Goal: Browse casually: Explore the website without a specific task or goal

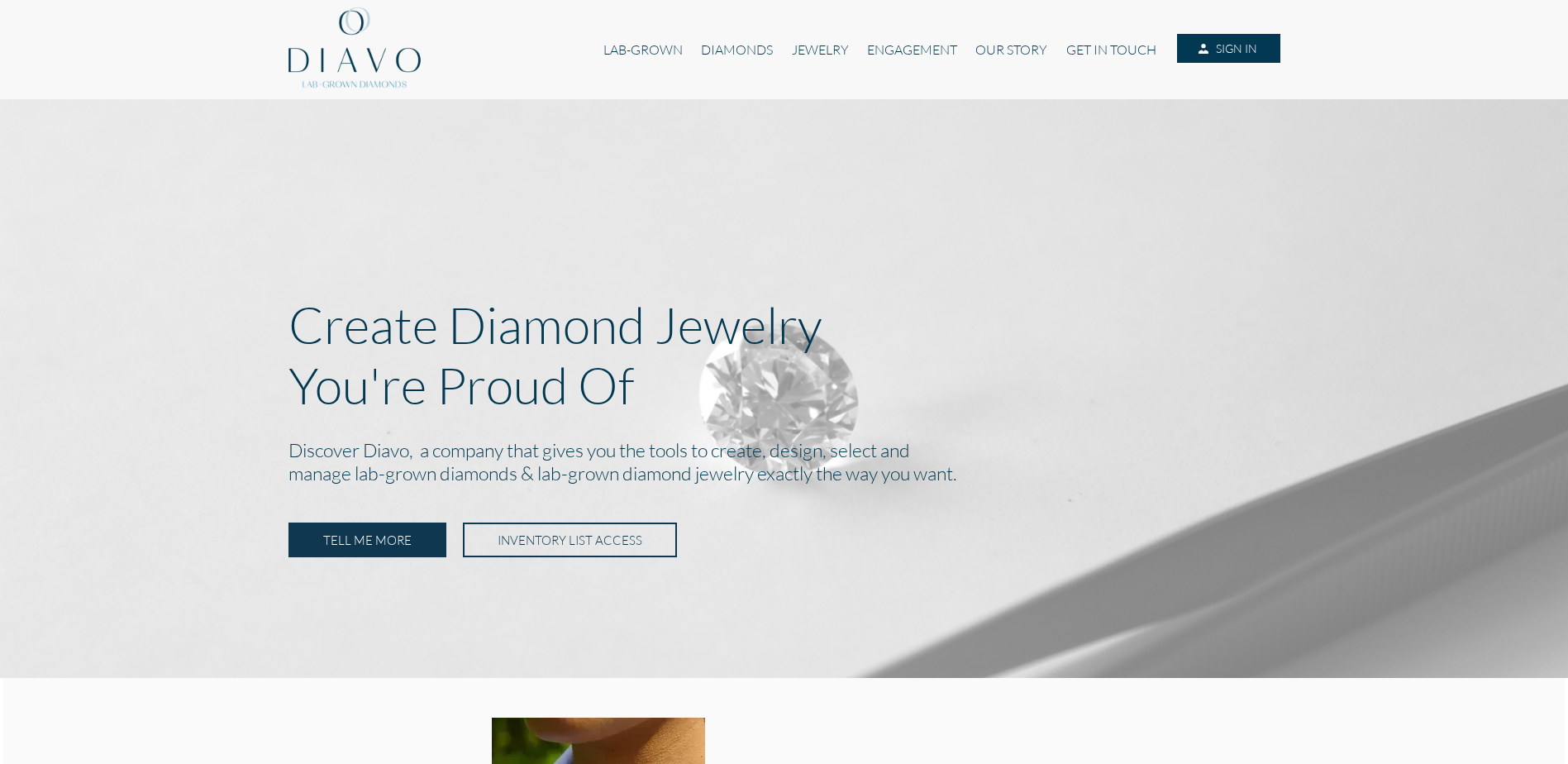
click at [673, 84] on div "LAB-GROWN DIAMONDS JEWELRY ENGAGEMENT OUR STORY GET IN TOUCH SIGN IN" at bounding box center [784, 49] width 992 height 100
click at [825, 49] on link "JEWELRY" at bounding box center [819, 49] width 75 height 31
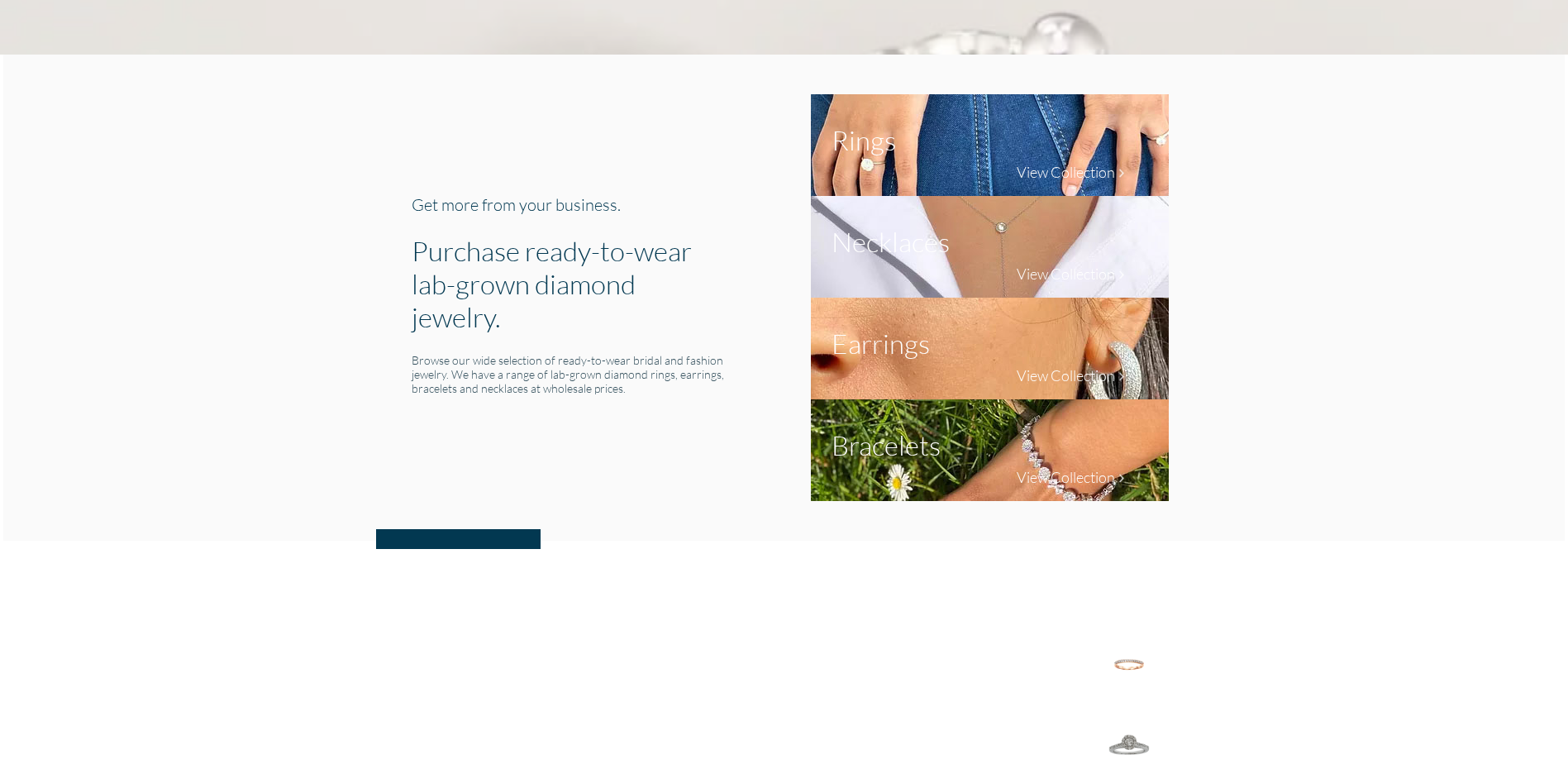
scroll to position [573, 0]
click at [1049, 251] on img at bounding box center [990, 245] width 358 height 101
click at [878, 255] on h1 "Necklaces" at bounding box center [890, 241] width 119 height 33
click at [1067, 266] on h4 "View Collection" at bounding box center [1066, 273] width 99 height 18
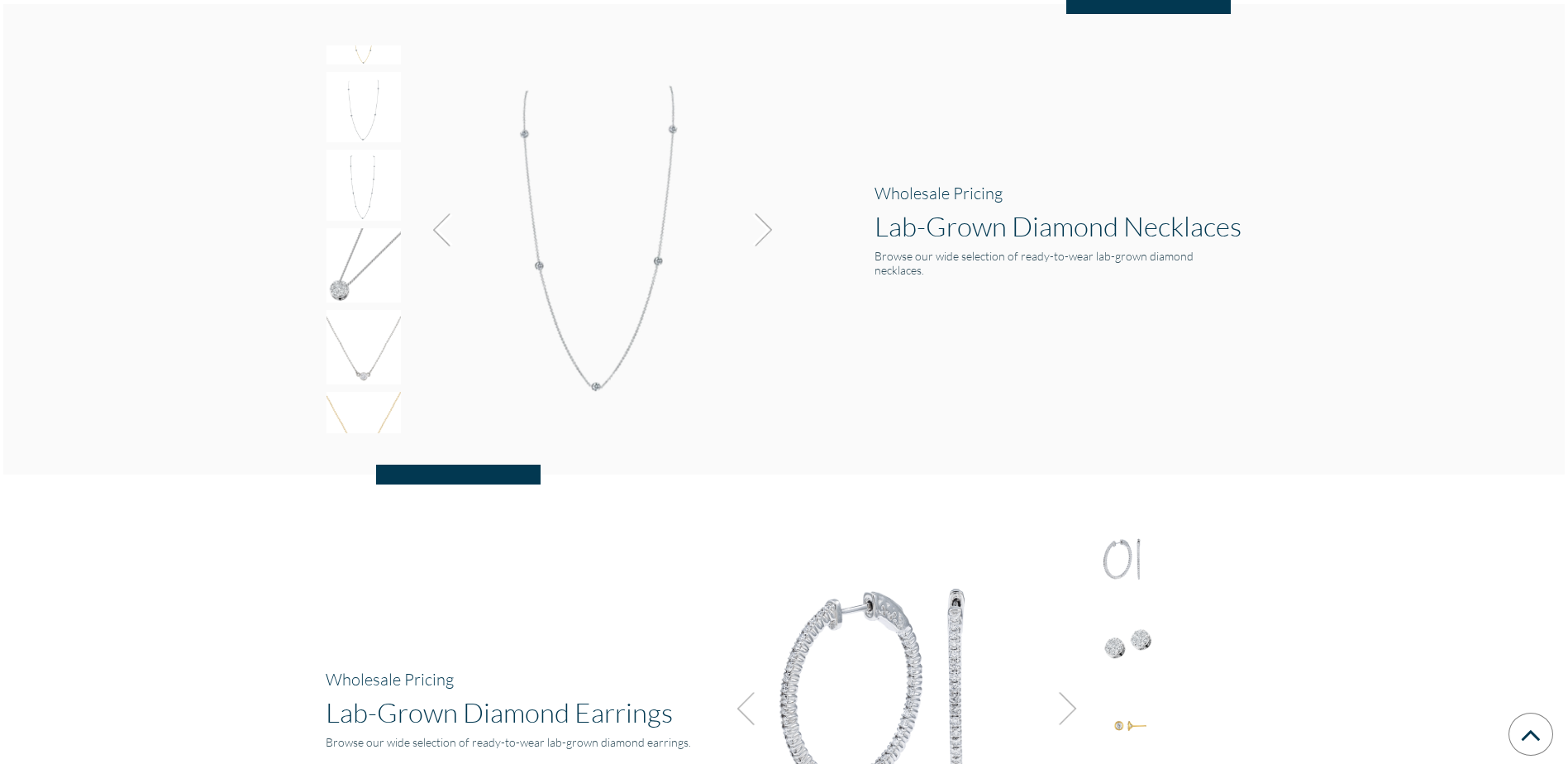
scroll to position [1680, 0]
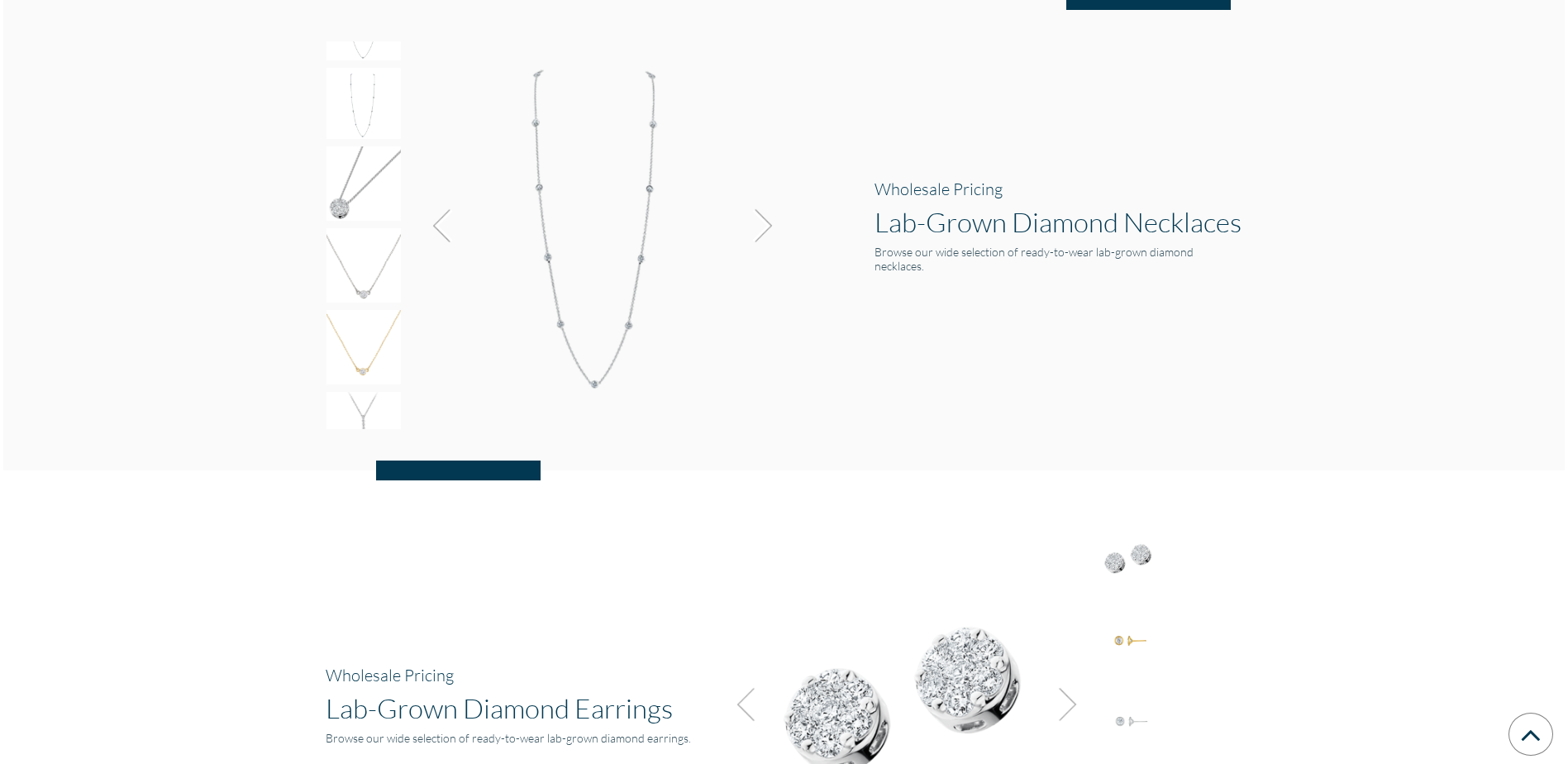
click at [771, 225] on img at bounding box center [759, 226] width 45 height 45
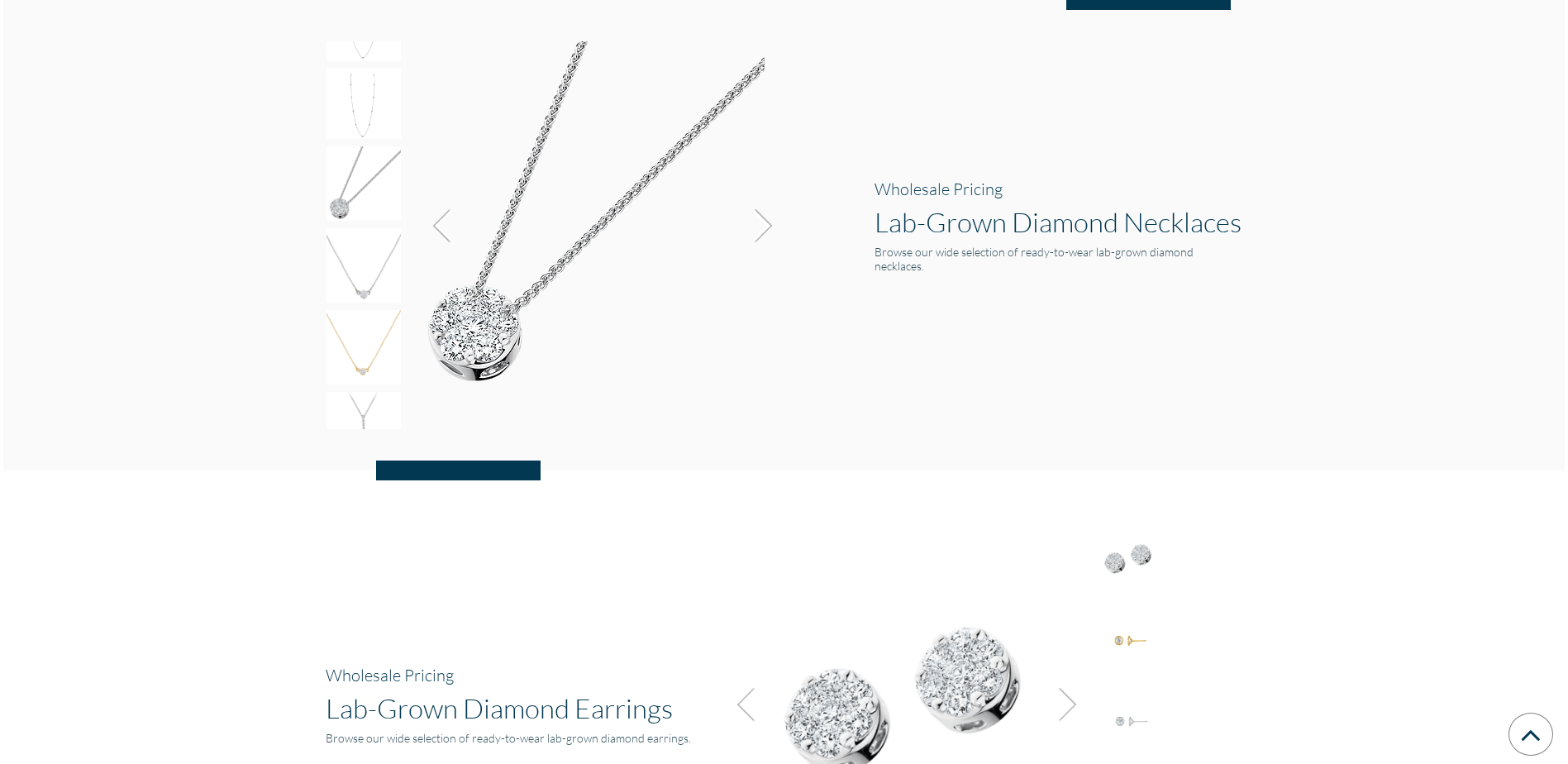
click at [771, 225] on img at bounding box center [759, 226] width 45 height 45
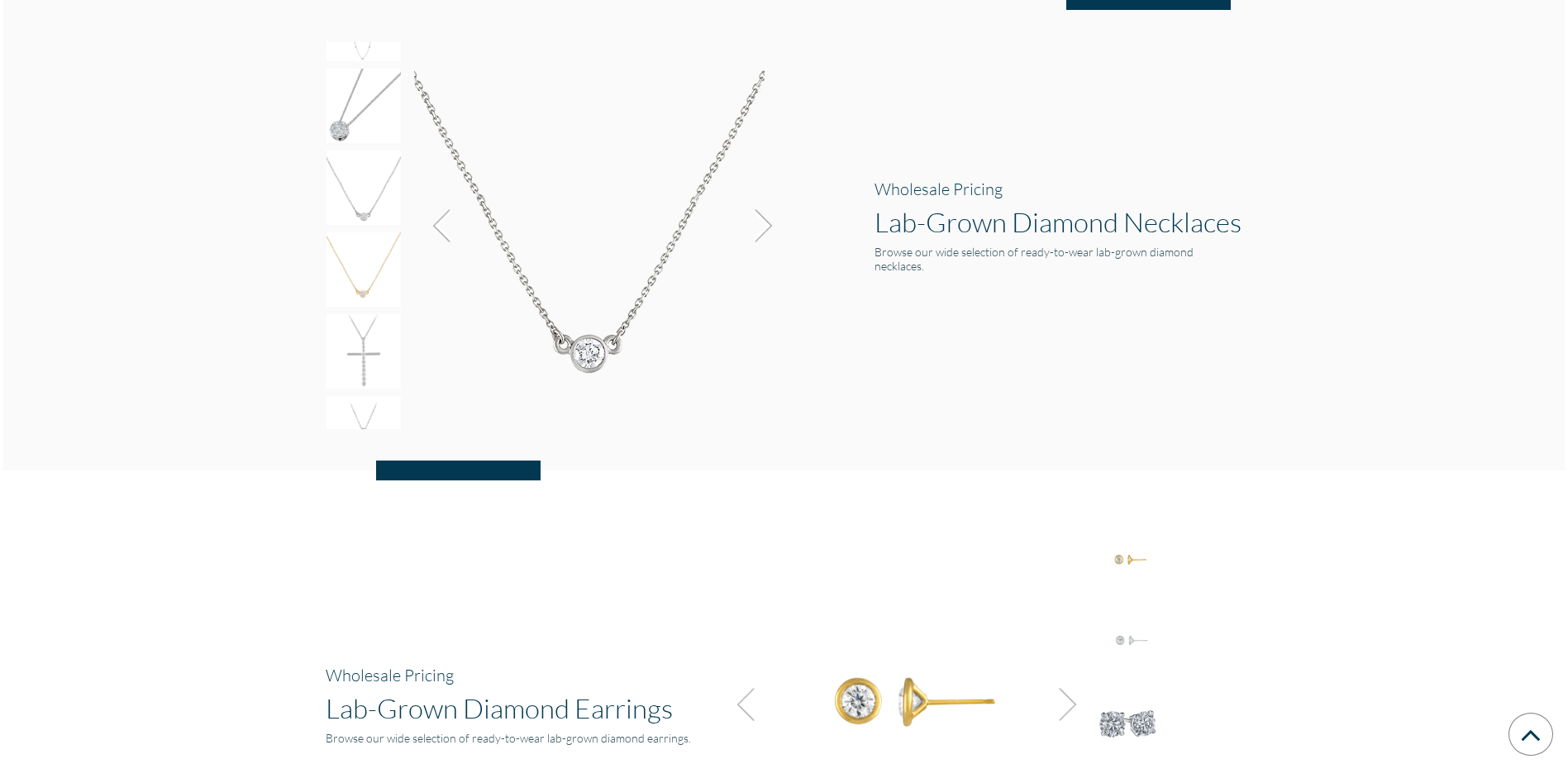
click at [771, 225] on img at bounding box center [759, 226] width 45 height 45
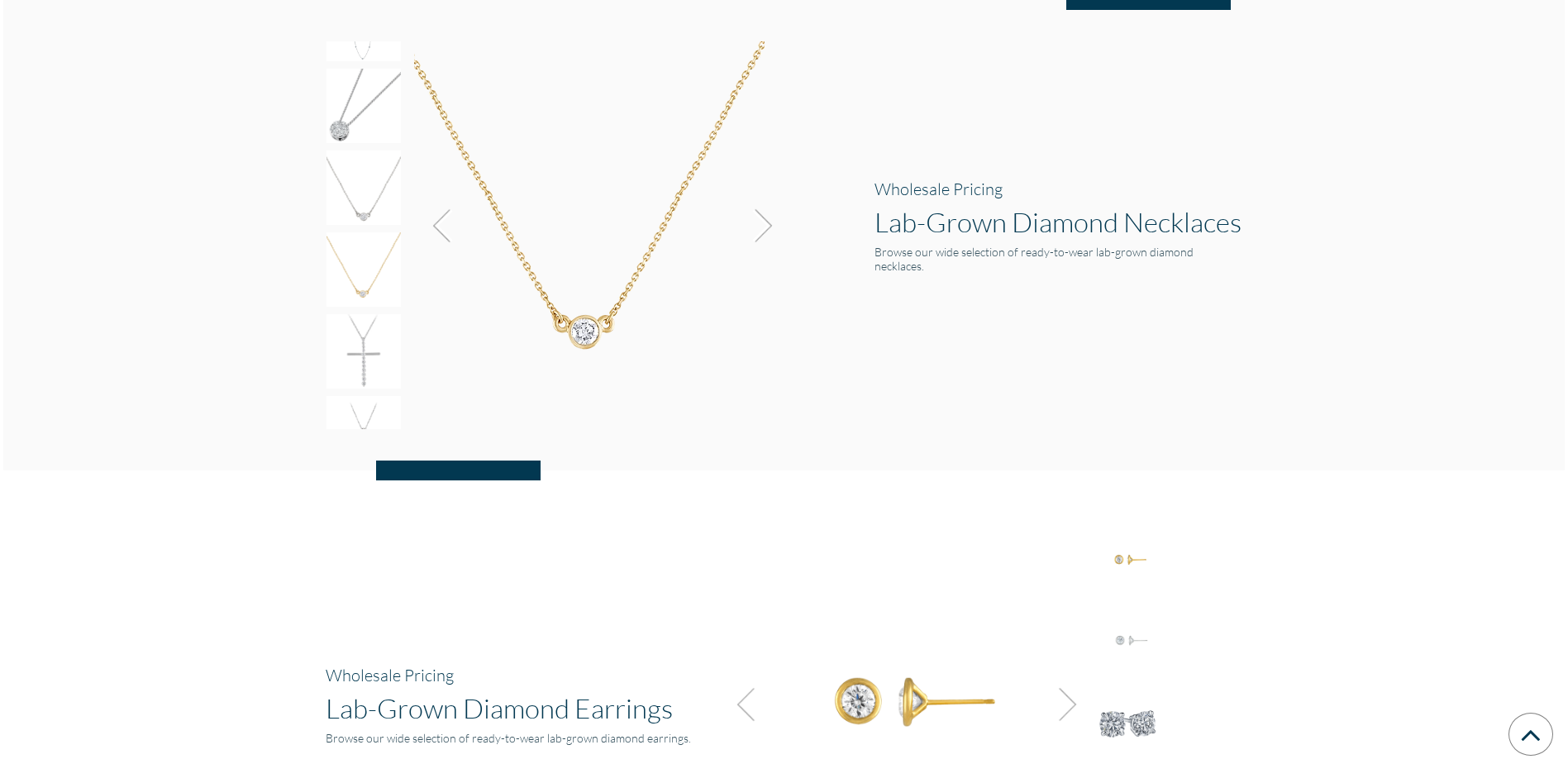
click at [771, 225] on img at bounding box center [759, 226] width 45 height 45
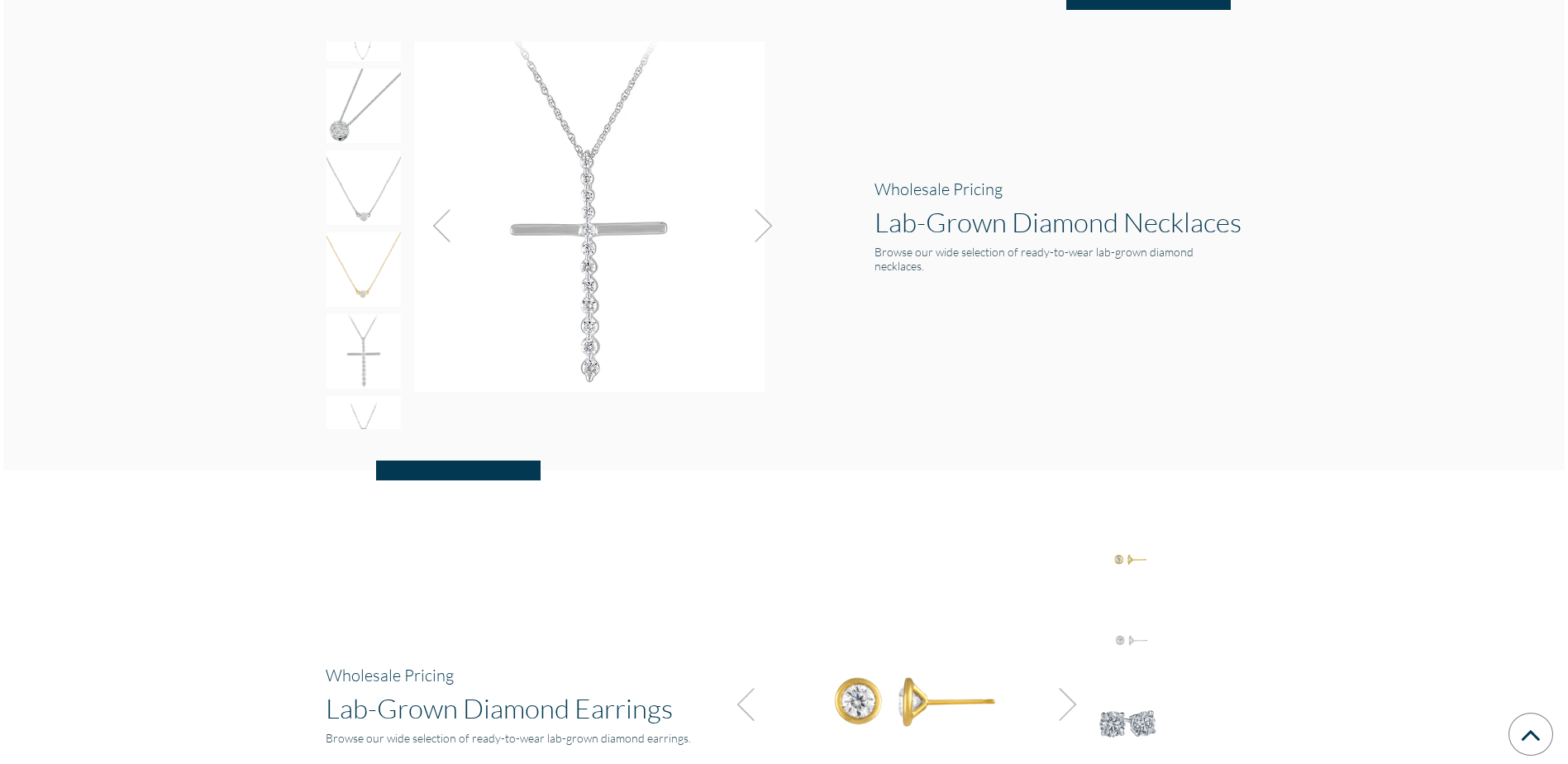
click at [771, 225] on img at bounding box center [759, 226] width 45 height 45
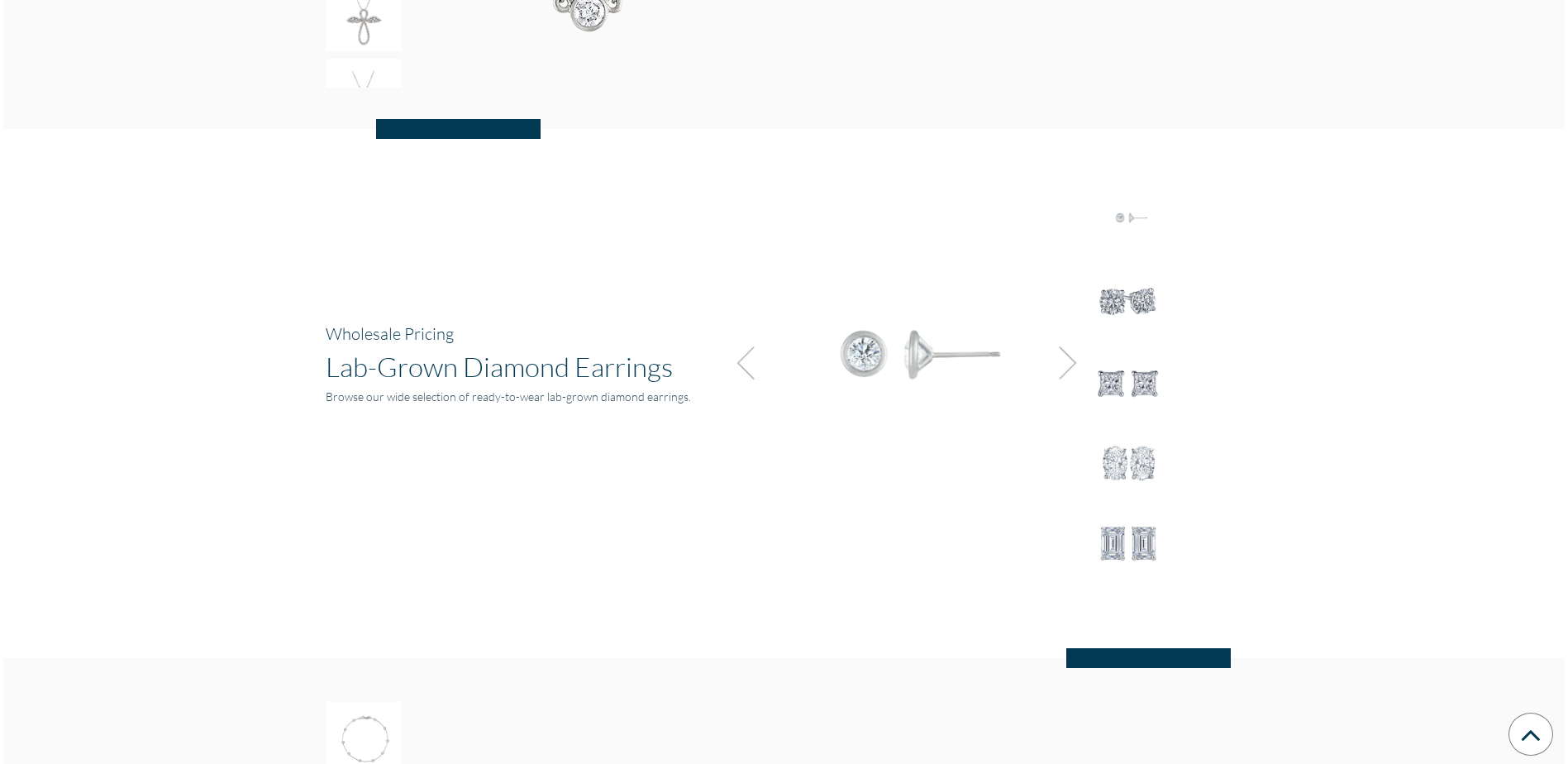
scroll to position [2028, 0]
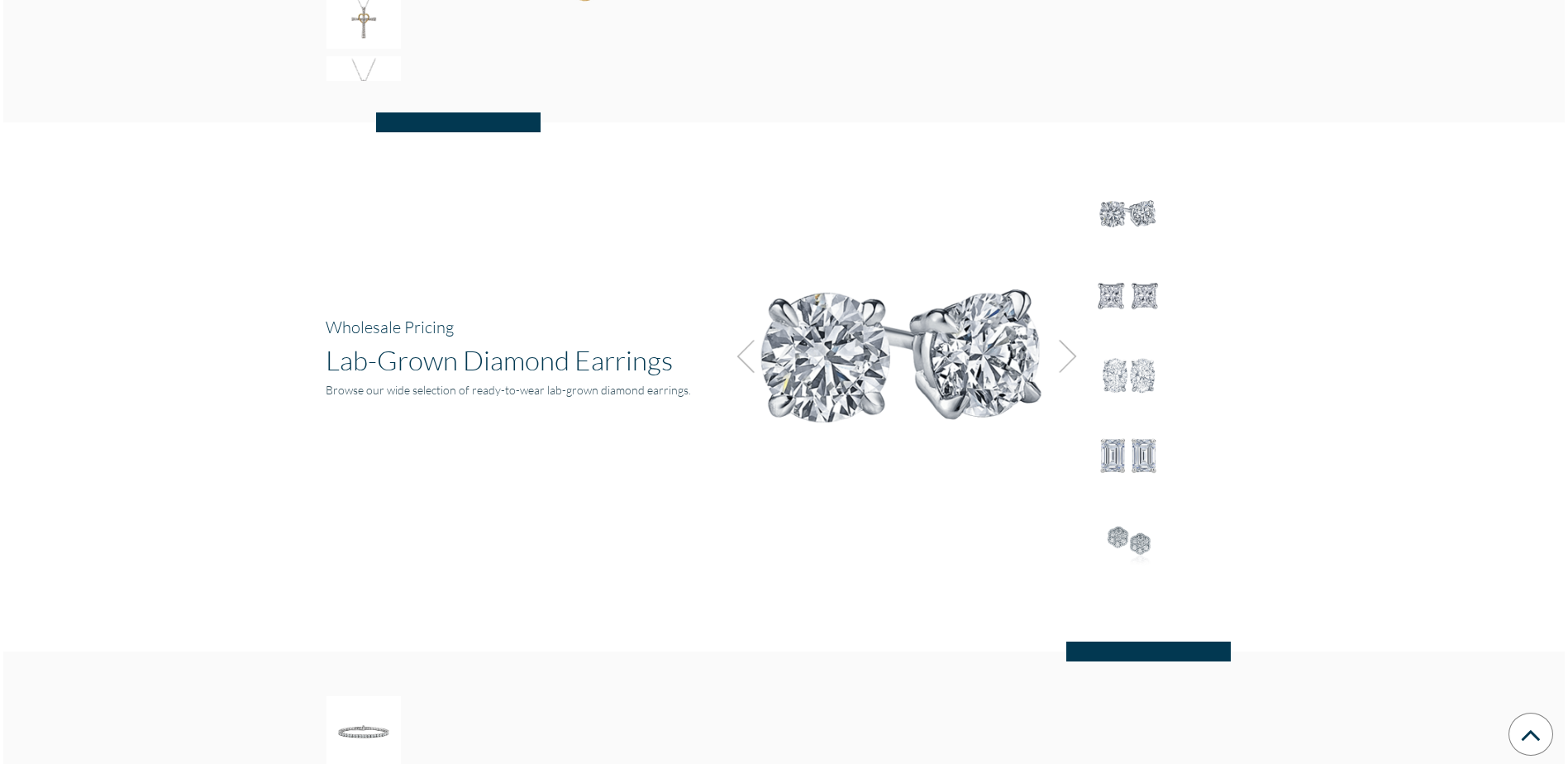
click at [1061, 346] on img at bounding box center [1063, 357] width 45 height 45
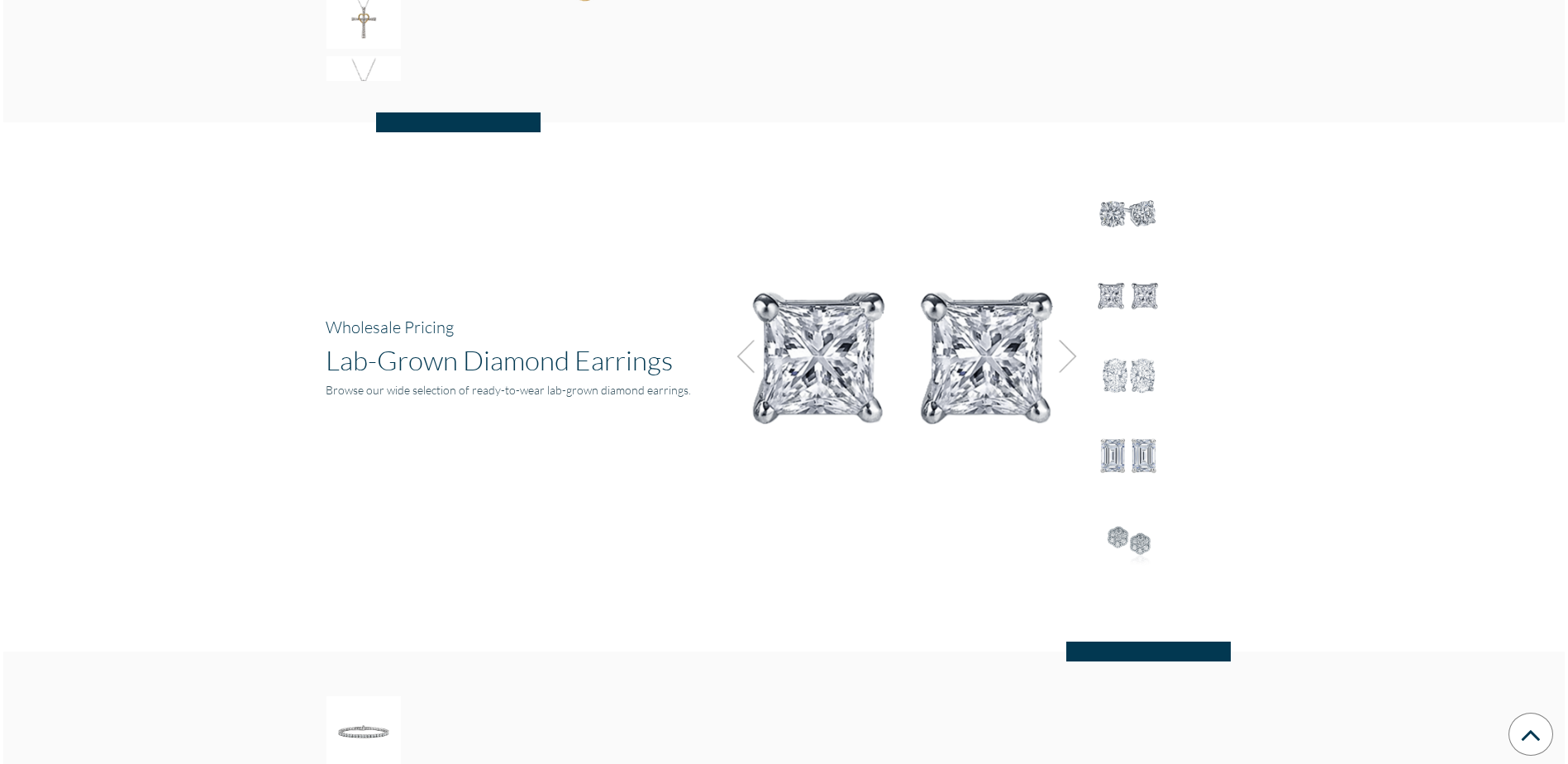
click at [1061, 346] on img at bounding box center [1063, 357] width 45 height 45
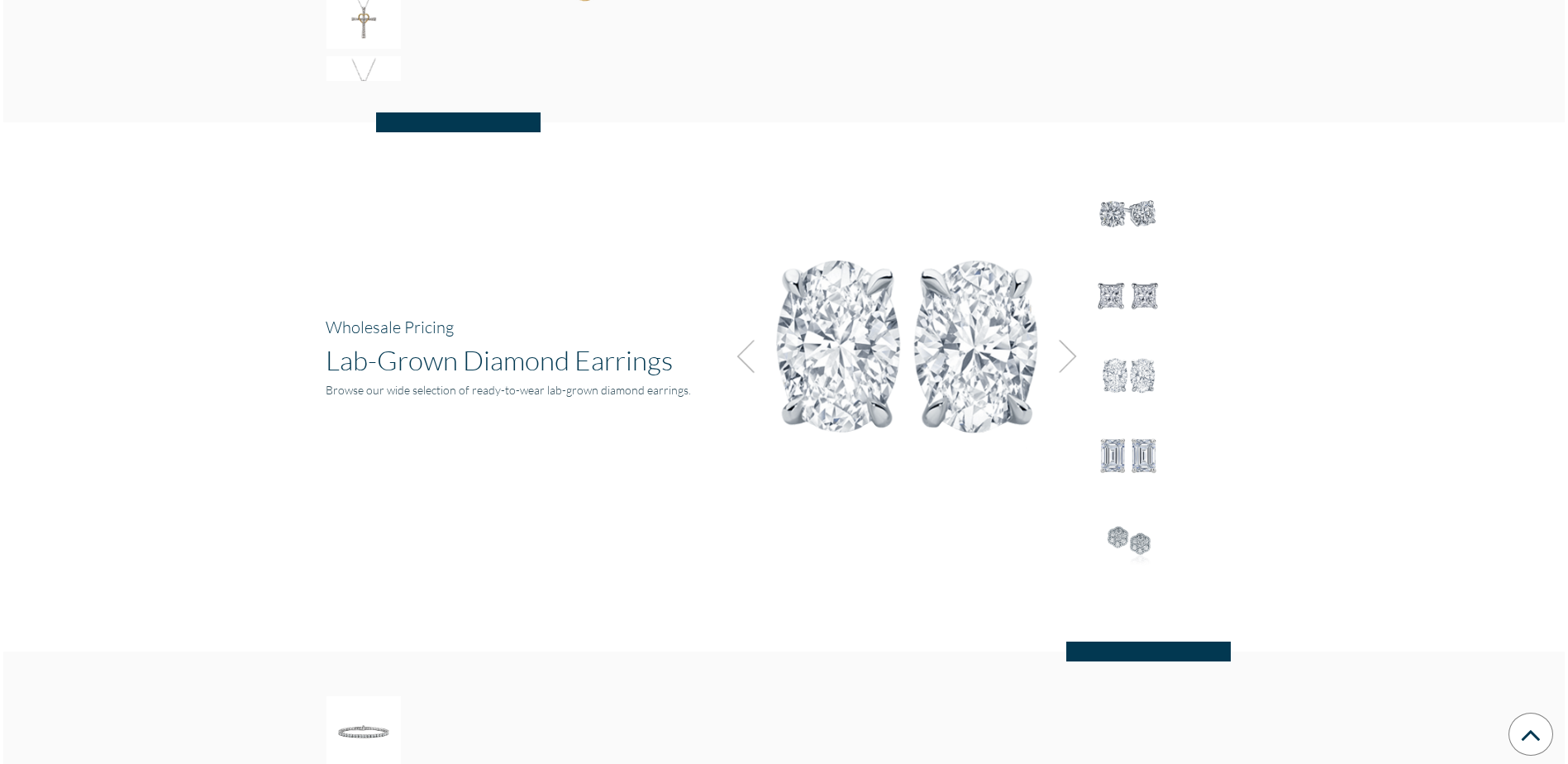
click at [1061, 346] on img at bounding box center [1063, 357] width 45 height 45
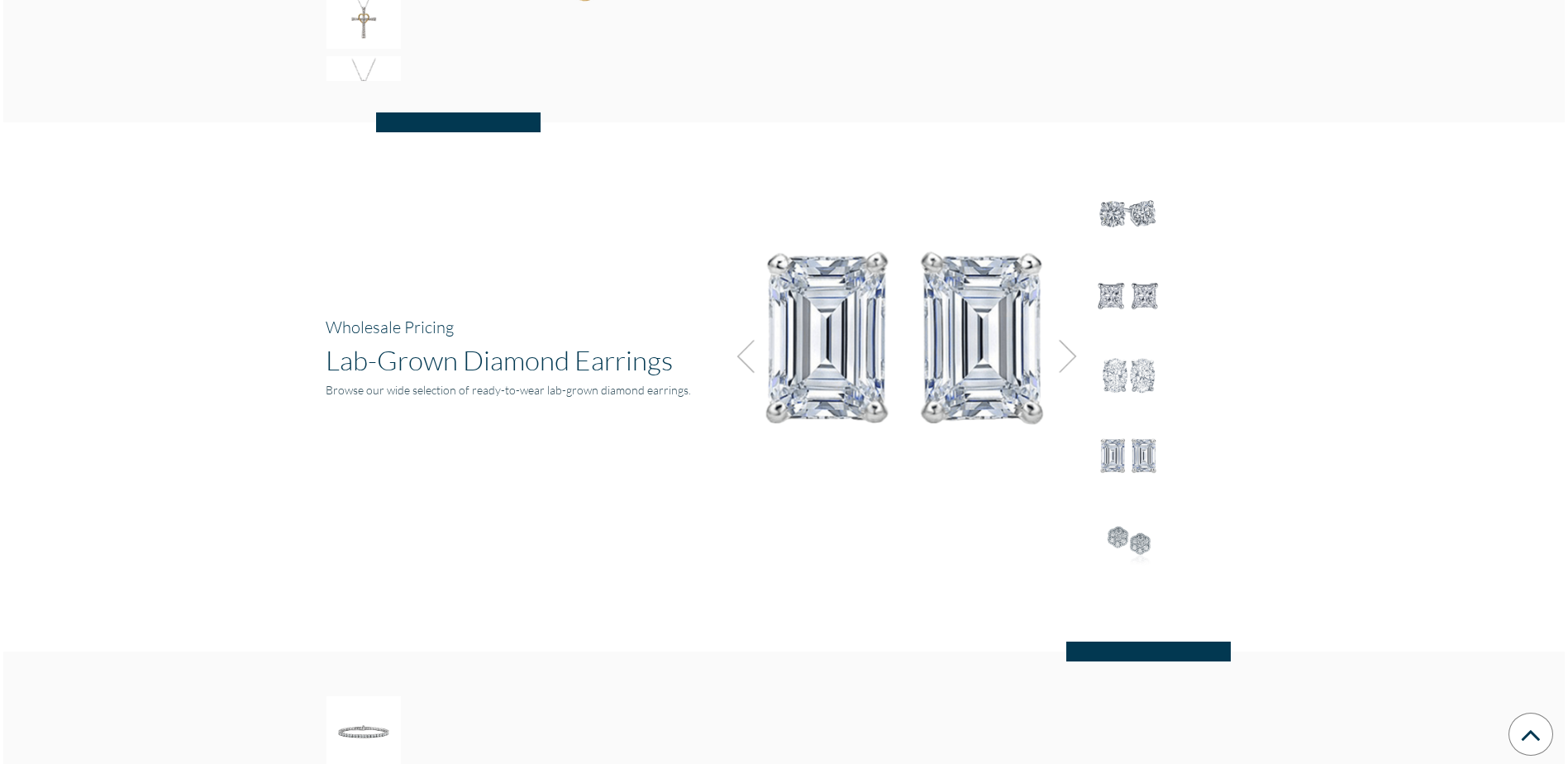
click at [1061, 346] on img at bounding box center [1063, 357] width 45 height 45
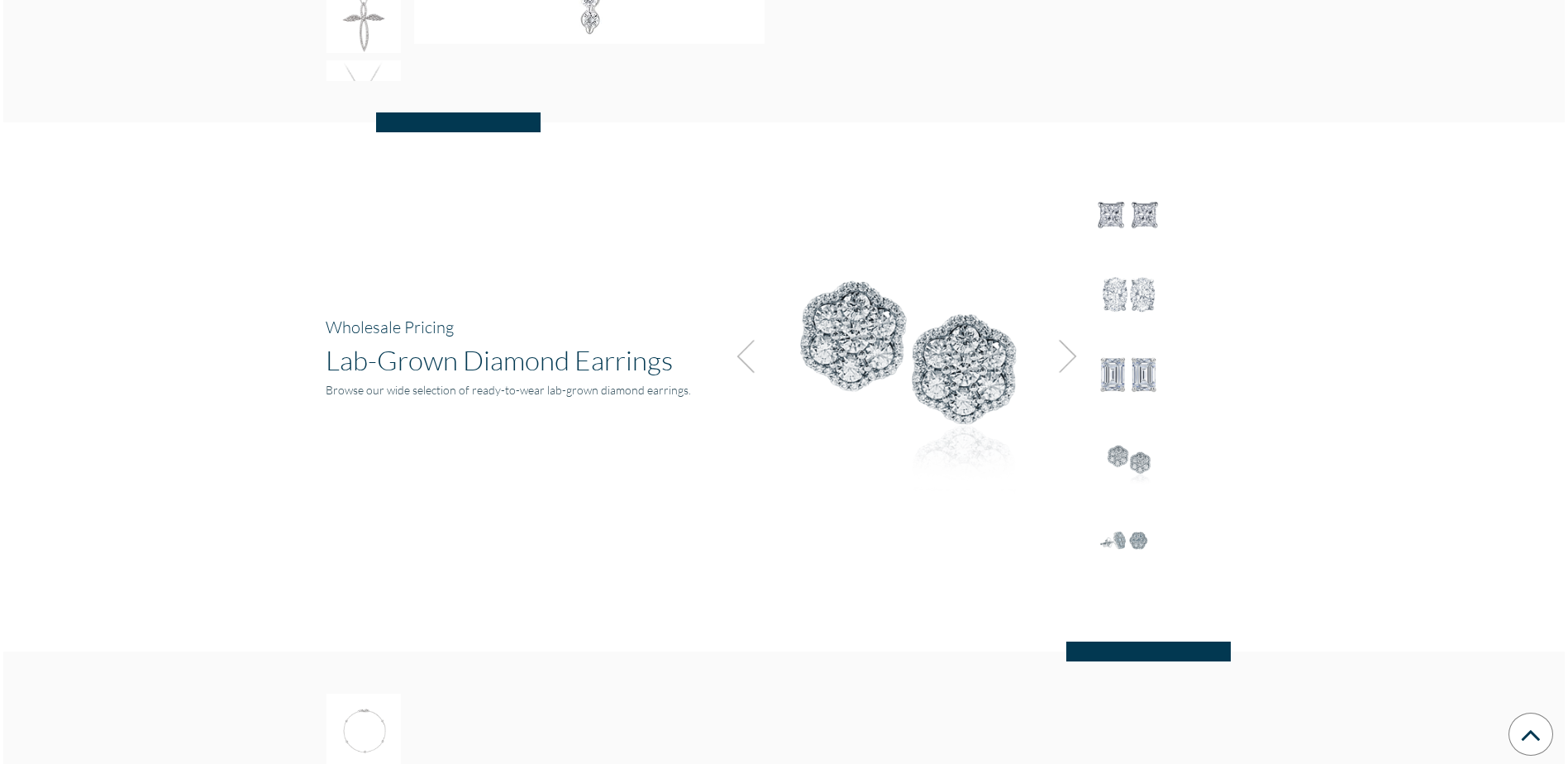
click at [1061, 346] on img at bounding box center [1063, 357] width 45 height 45
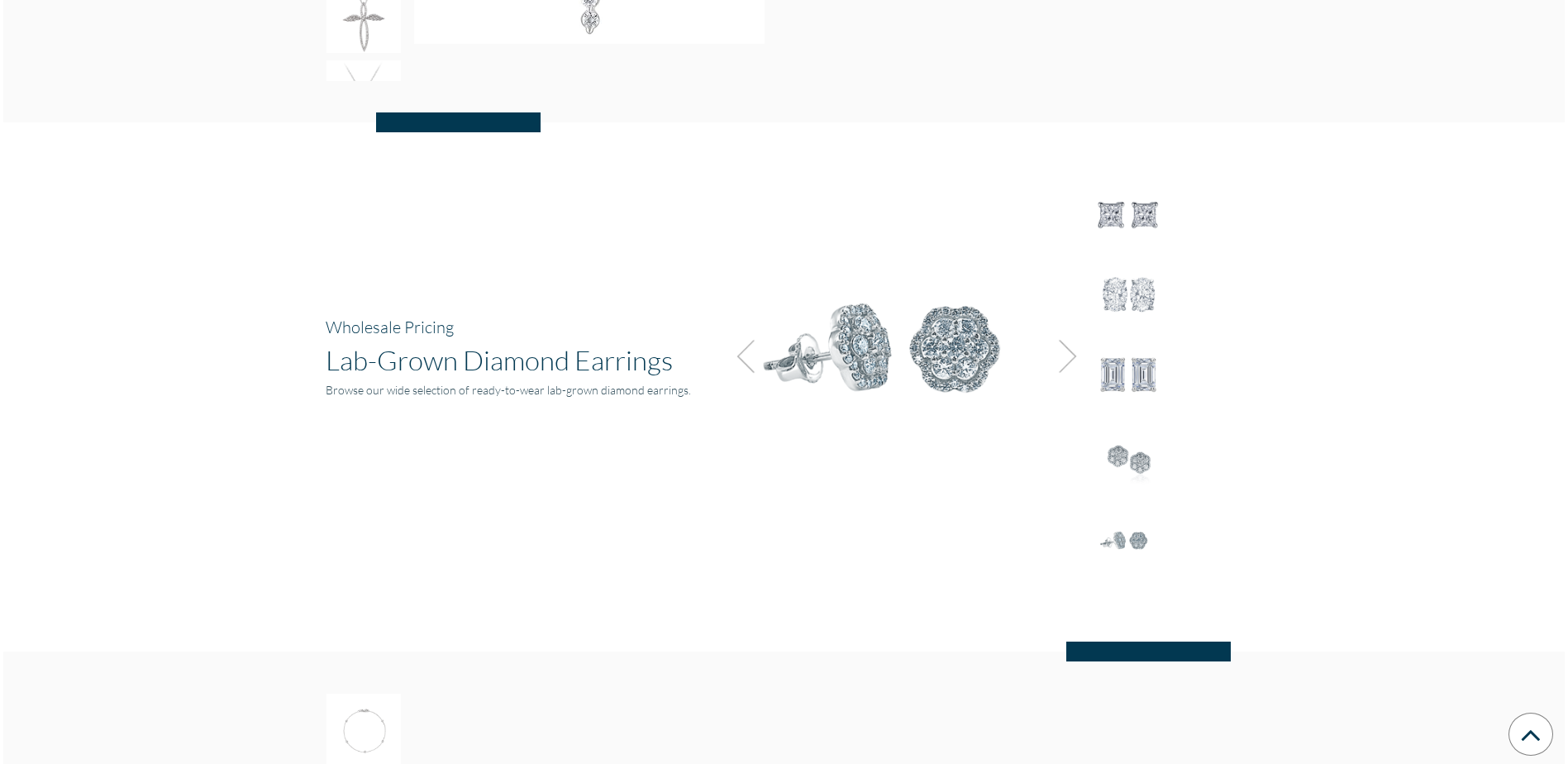
click at [1061, 346] on img at bounding box center [1063, 357] width 45 height 45
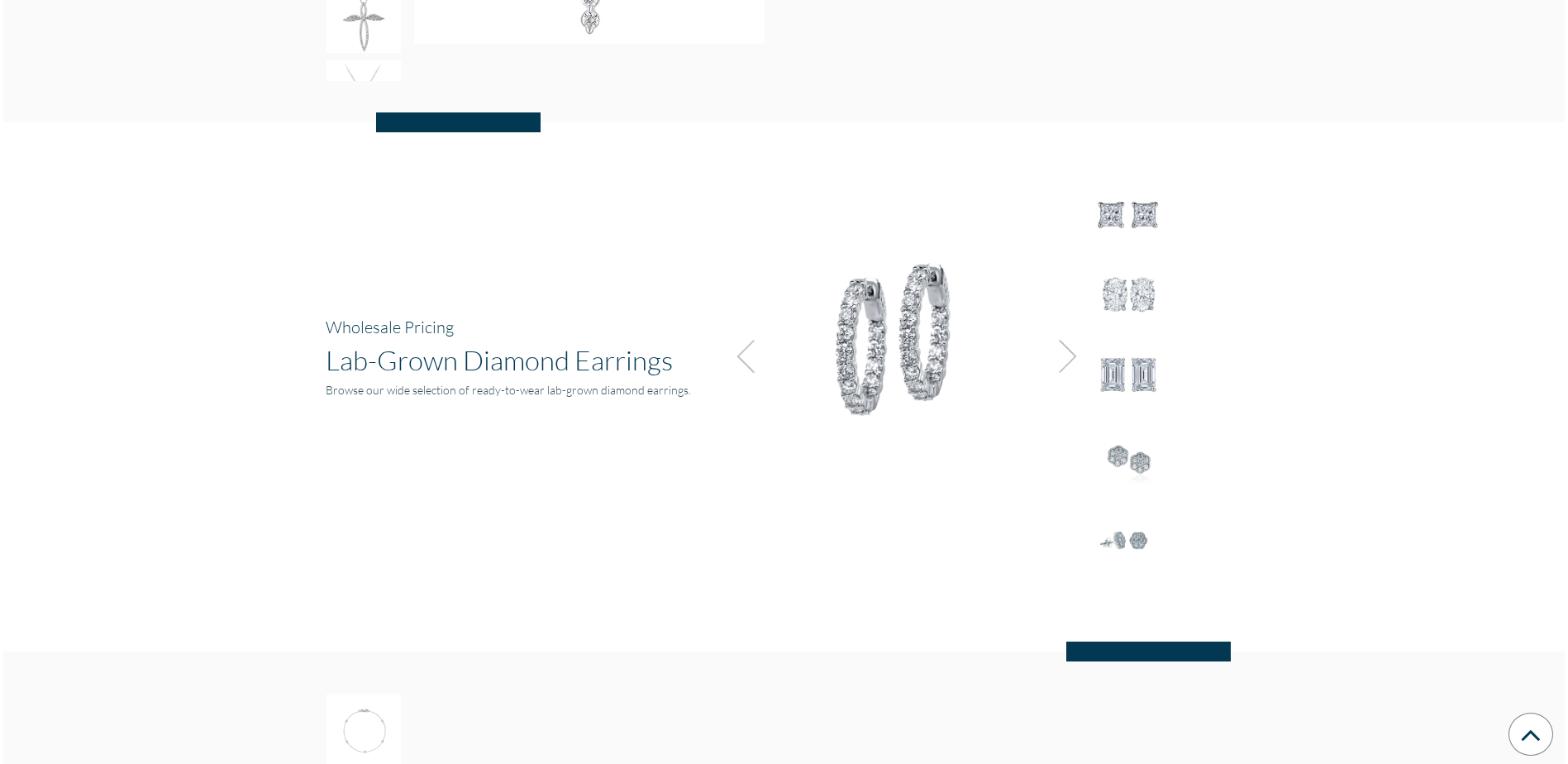
click at [1061, 346] on img at bounding box center [1063, 357] width 45 height 45
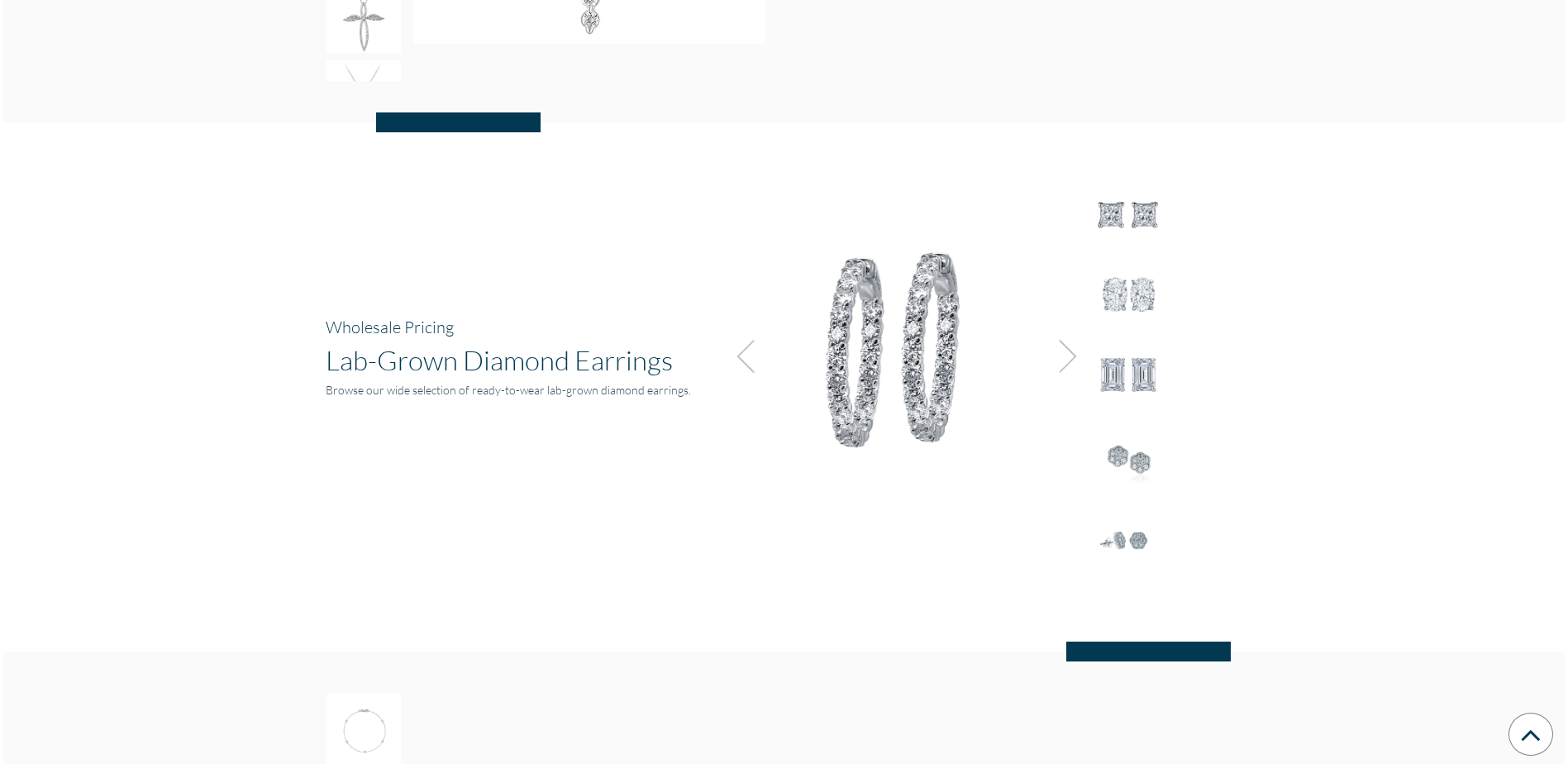
click at [1061, 346] on img at bounding box center [1063, 357] width 45 height 45
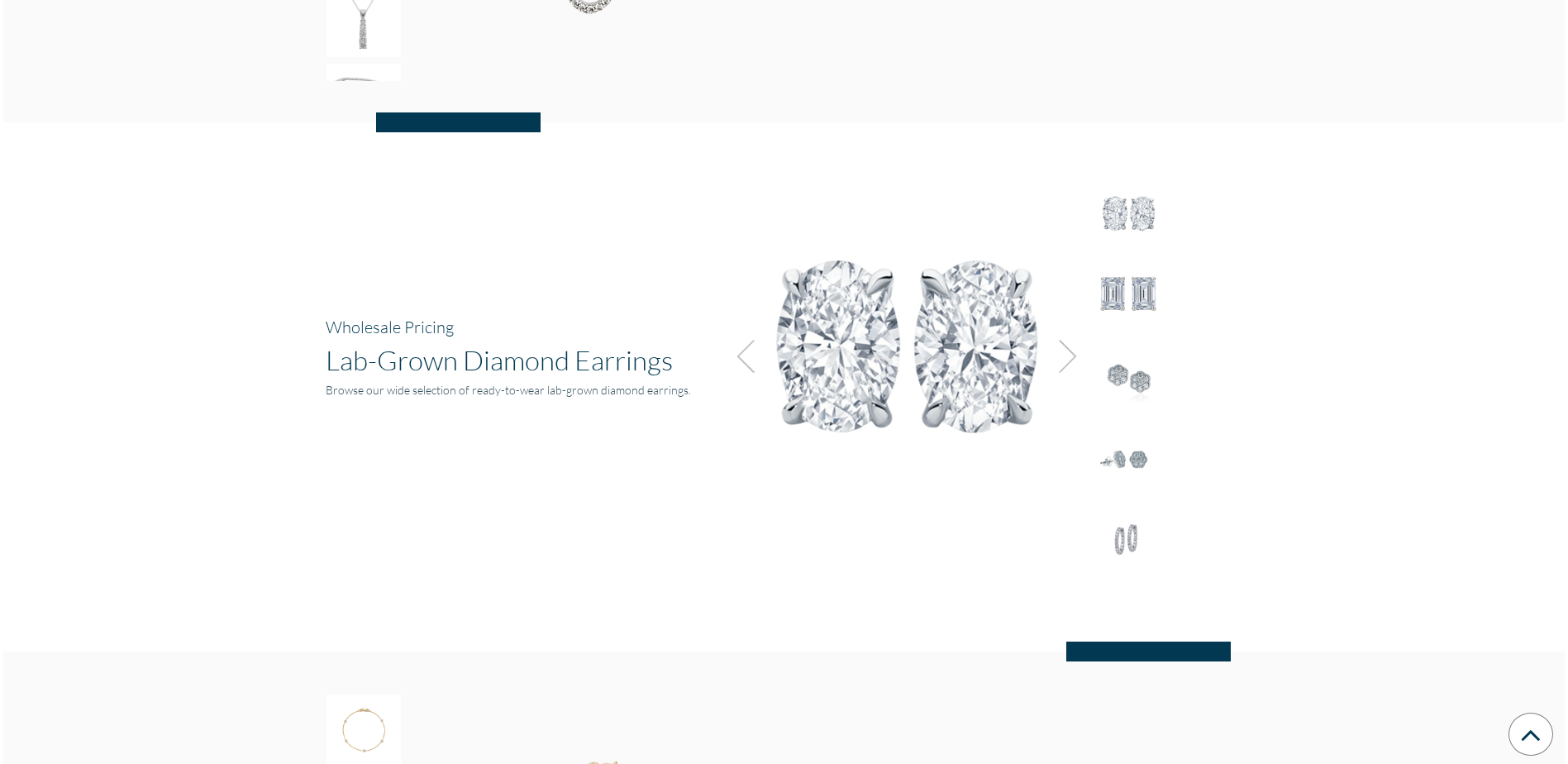
click at [1061, 346] on img at bounding box center [1063, 357] width 45 height 45
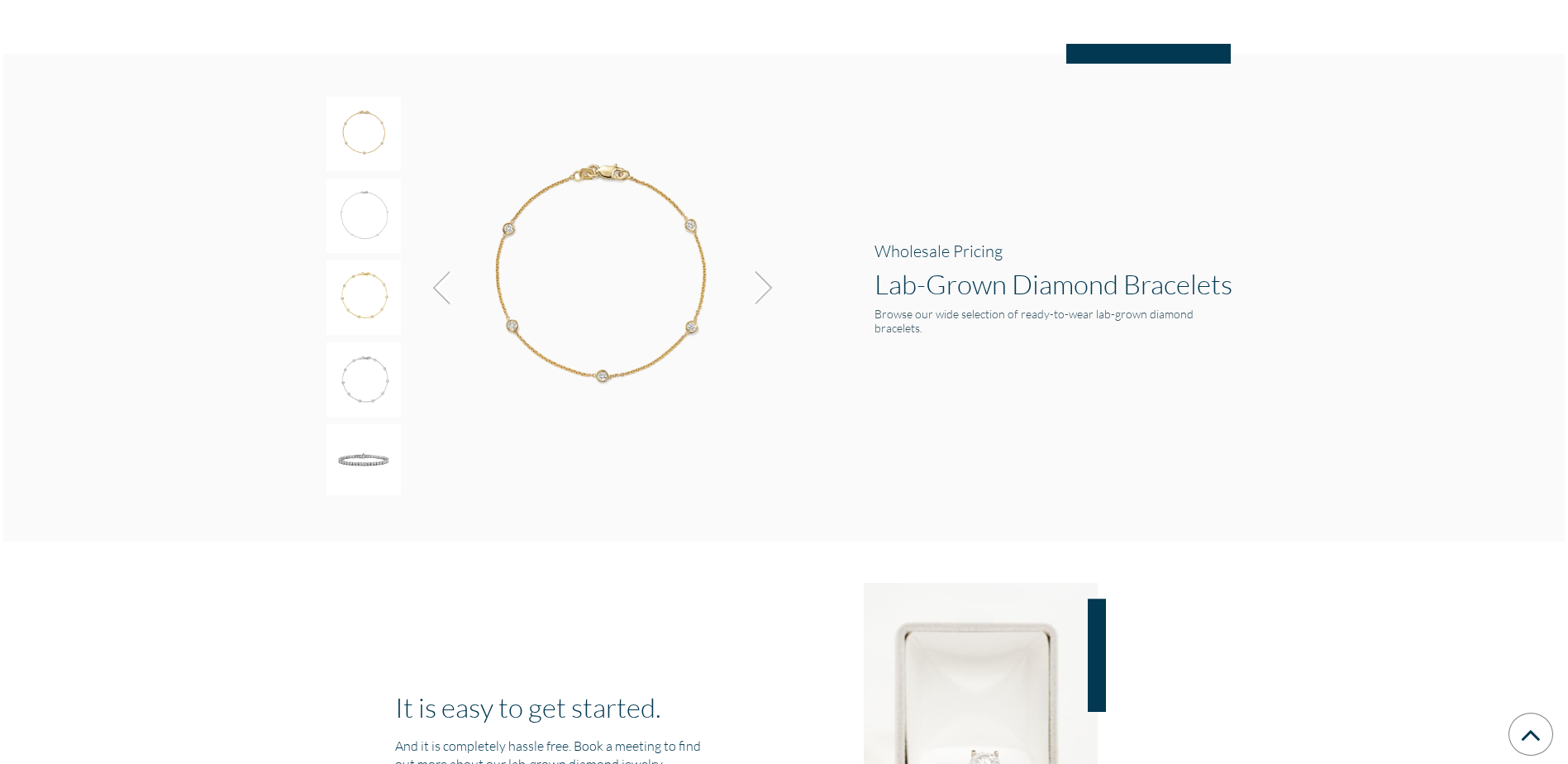
scroll to position [2625, 0]
click at [763, 278] on img at bounding box center [759, 288] width 45 height 45
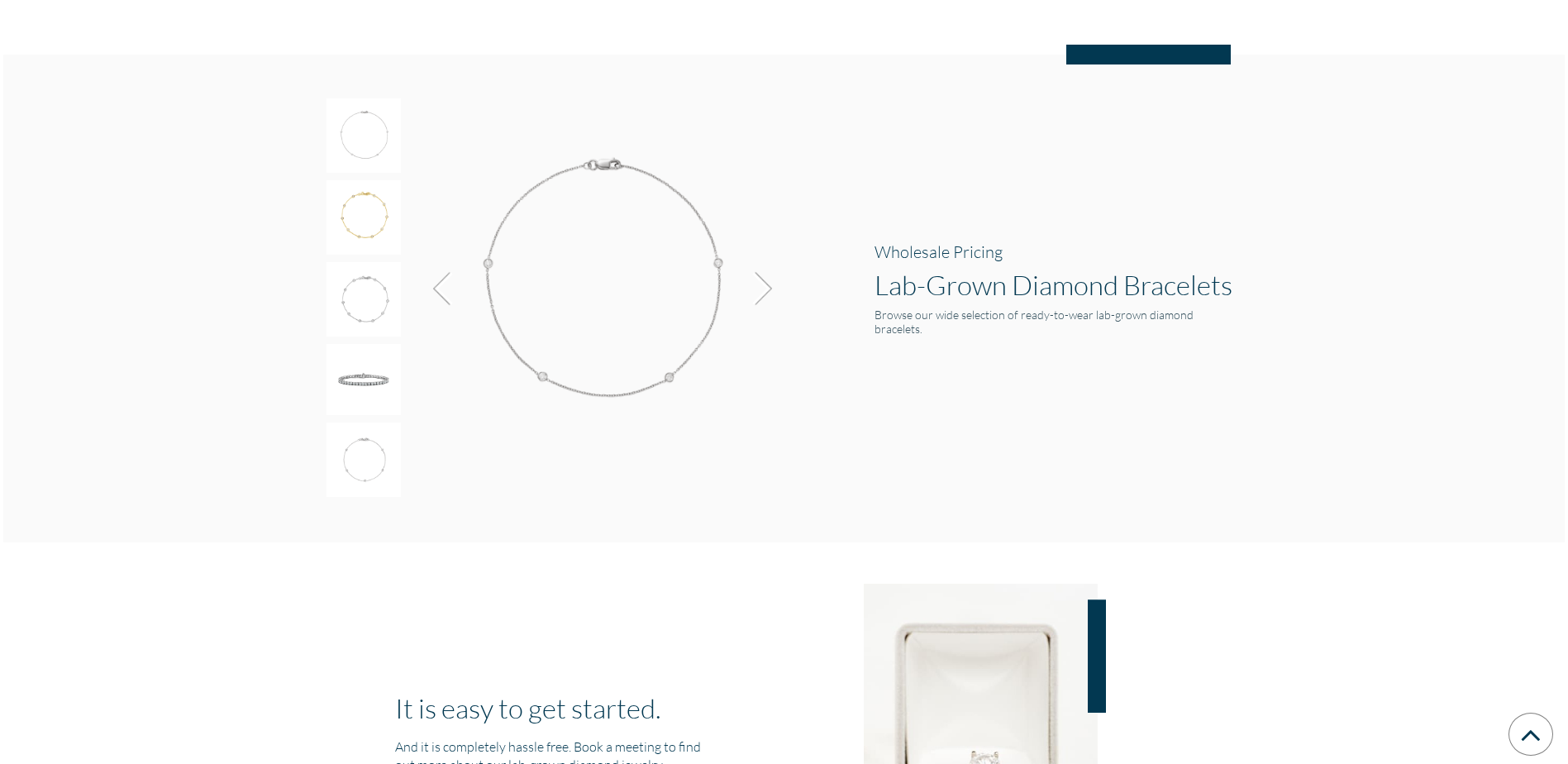
click at [763, 278] on img at bounding box center [759, 288] width 45 height 45
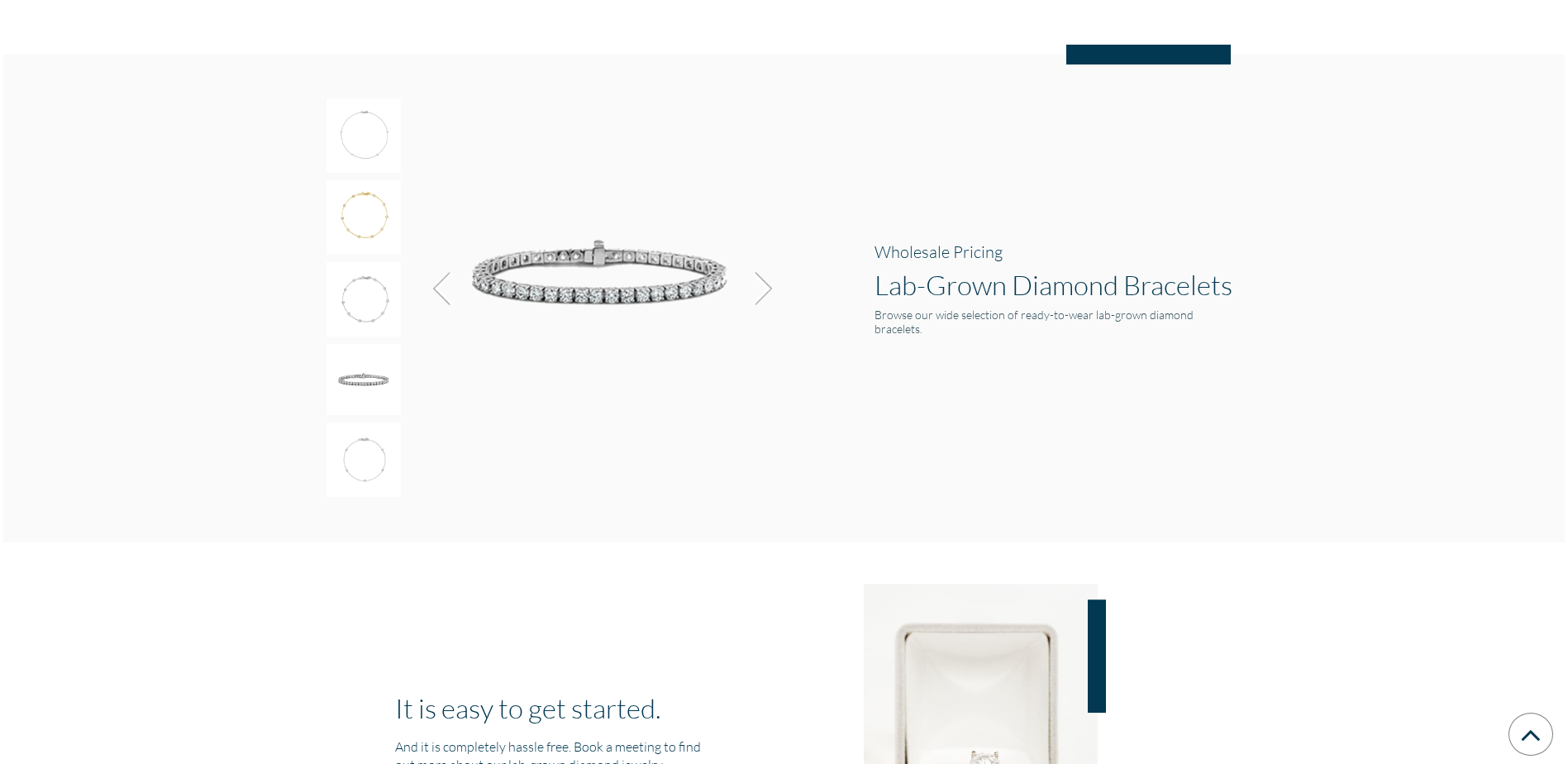
click at [763, 278] on img at bounding box center [759, 288] width 45 height 45
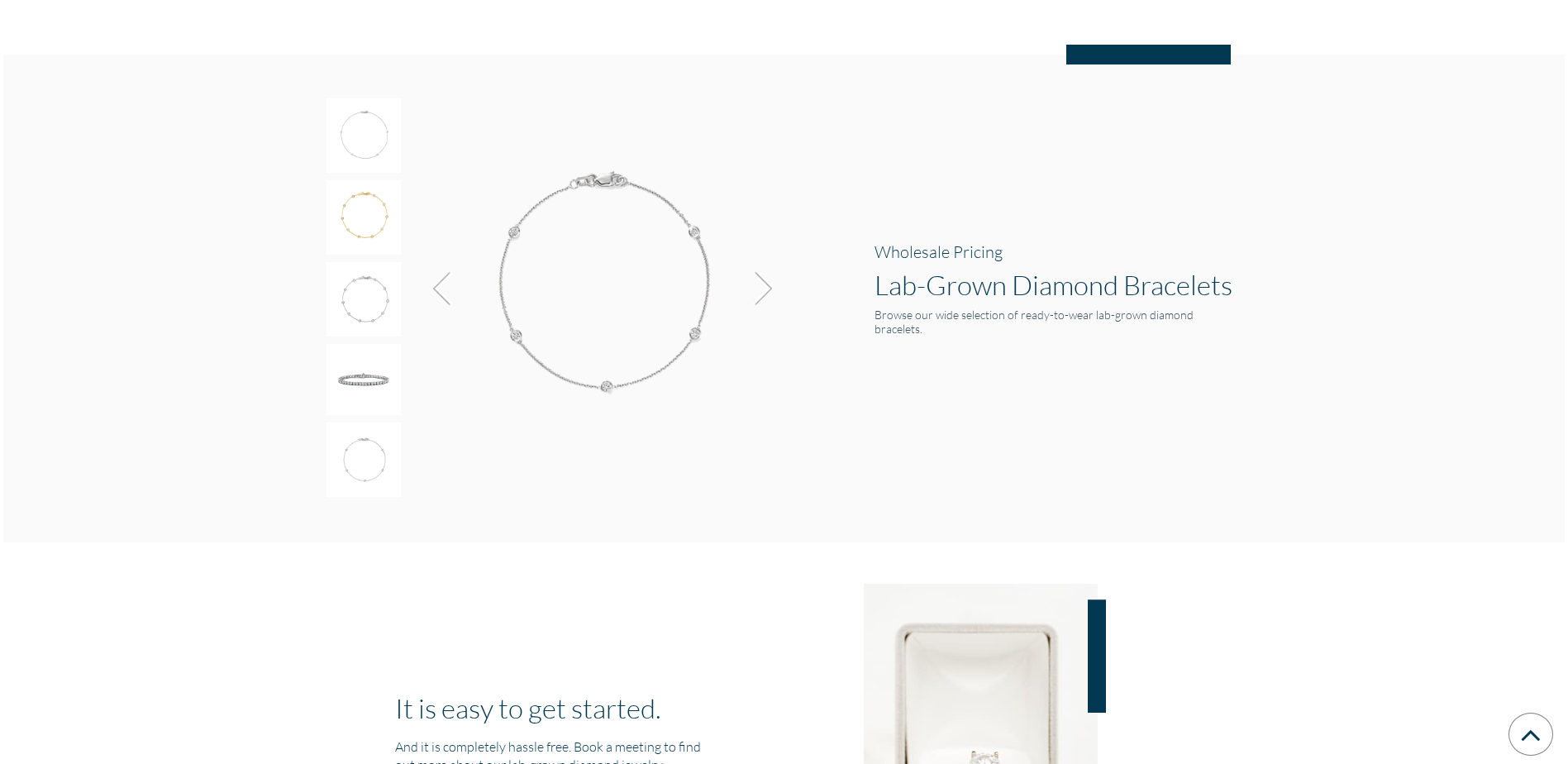
click at [763, 278] on img at bounding box center [759, 288] width 45 height 45
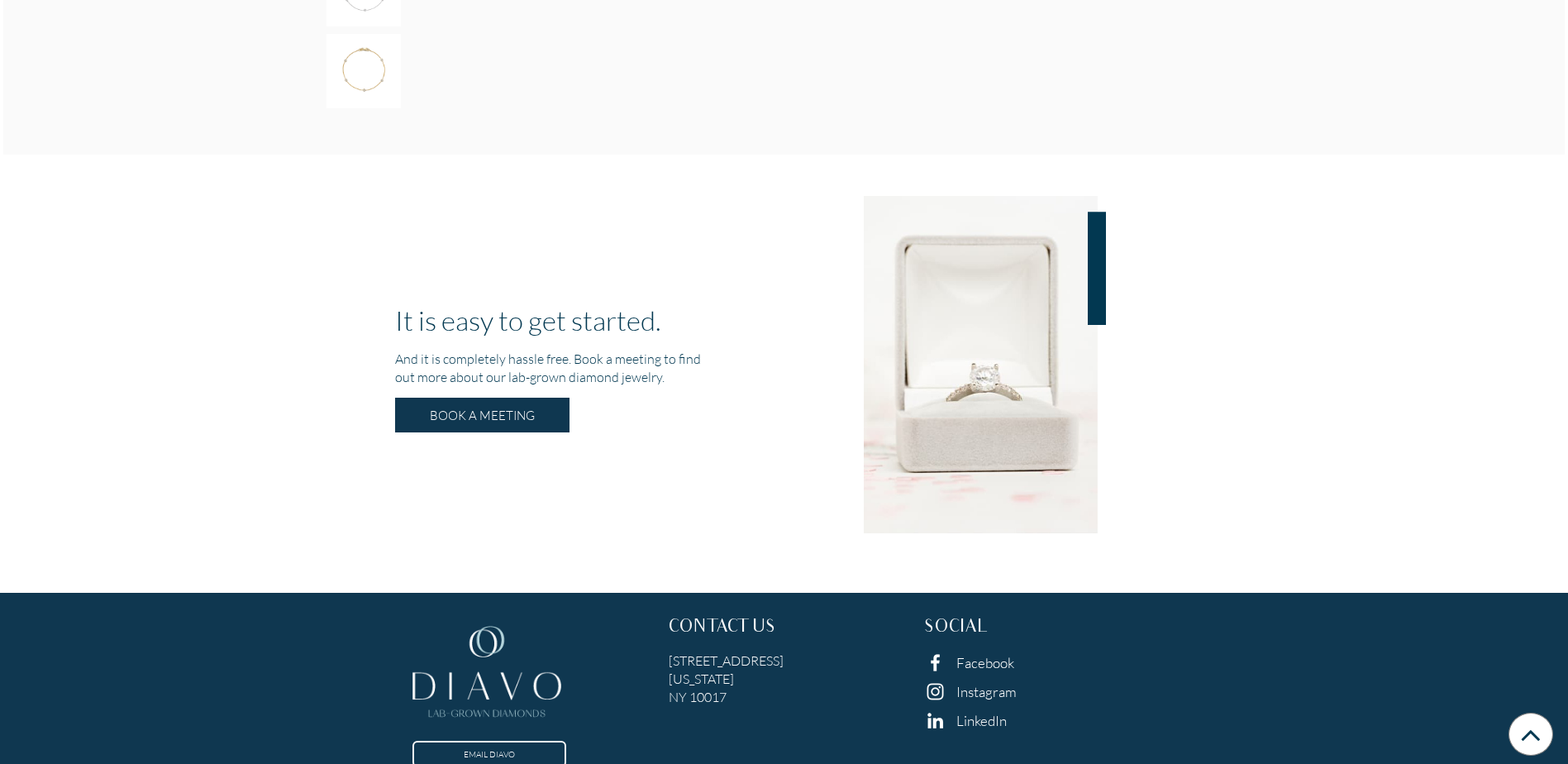
scroll to position [3045, 0]
